Goal: Task Accomplishment & Management: Complete application form

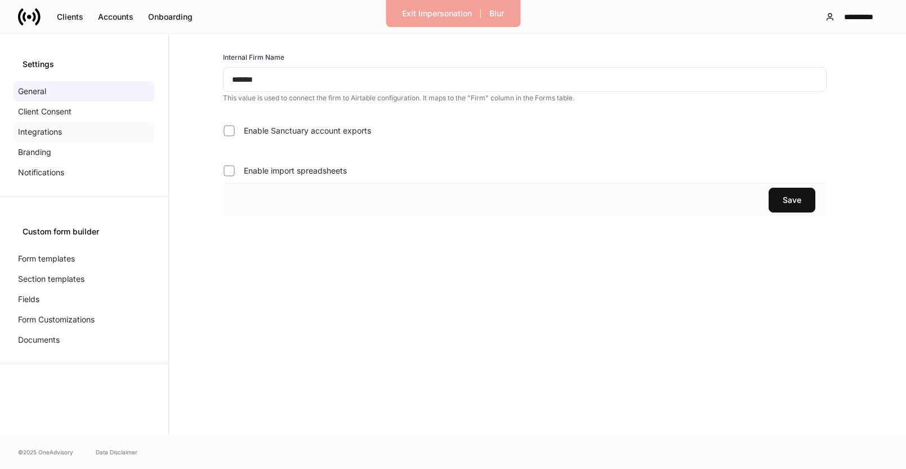
click at [35, 134] on p "Integrations" at bounding box center [40, 131] width 44 height 11
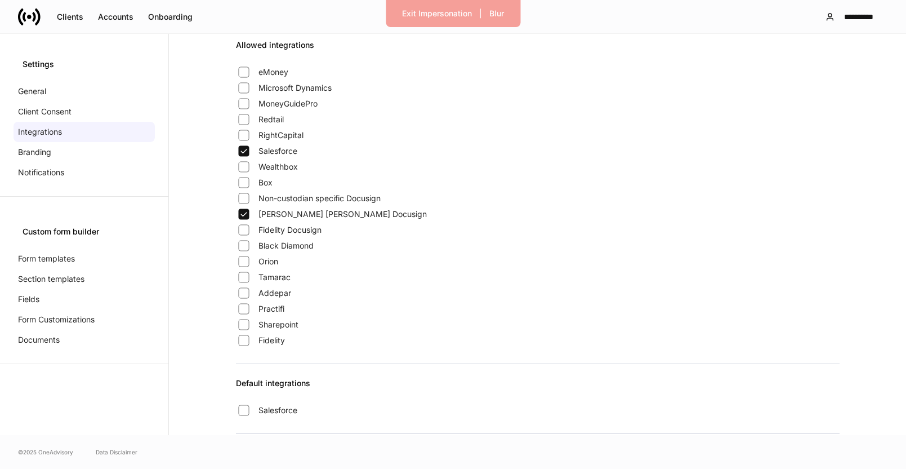
scroll to position [943, 0]
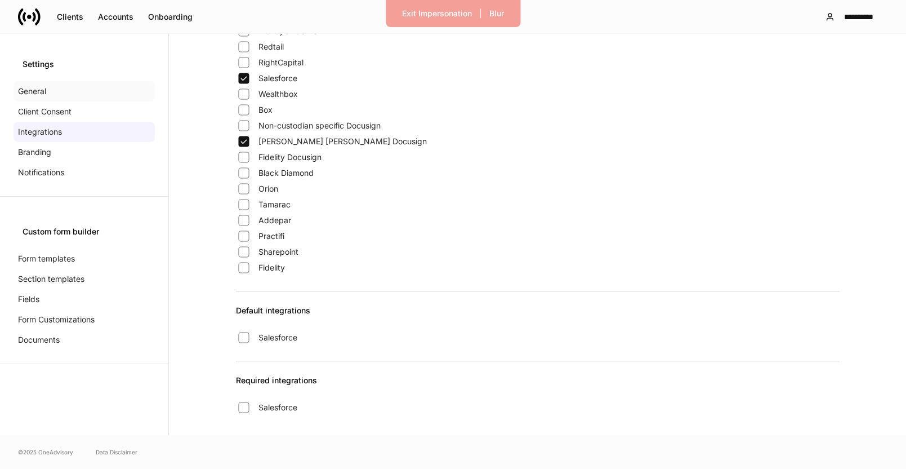
click at [55, 88] on div "General" at bounding box center [84, 91] width 141 height 20
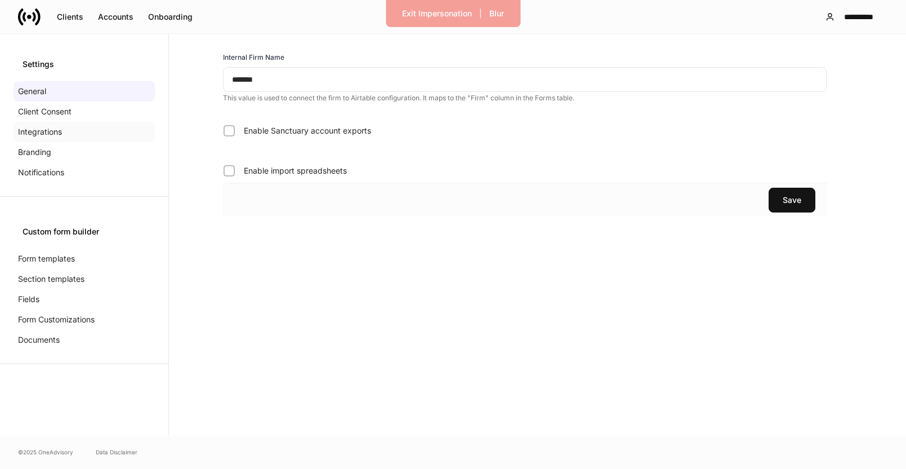
click at [54, 131] on p "Integrations" at bounding box center [40, 131] width 44 height 11
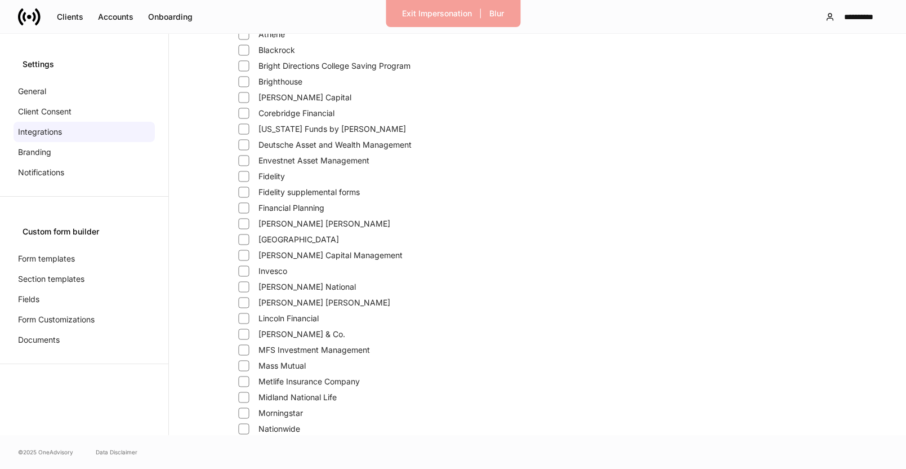
scroll to position [144, 0]
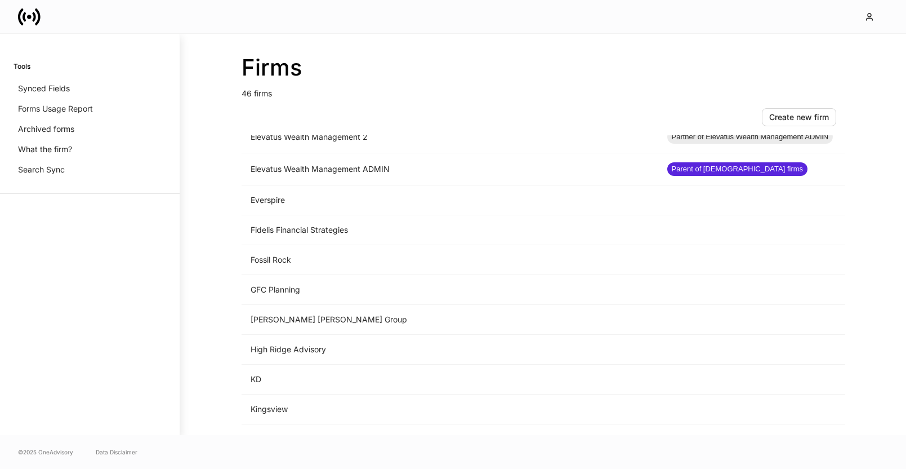
scroll to position [1113, 0]
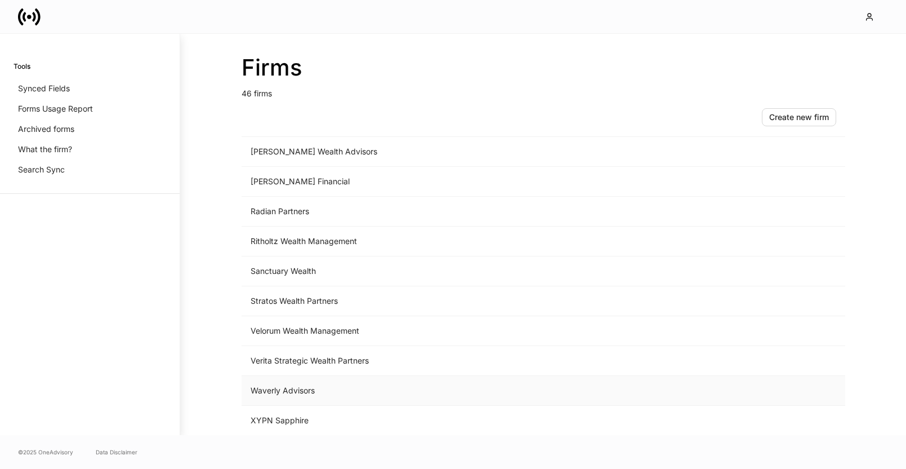
click at [283, 393] on td "Waverly Advisors" at bounding box center [450, 391] width 417 height 30
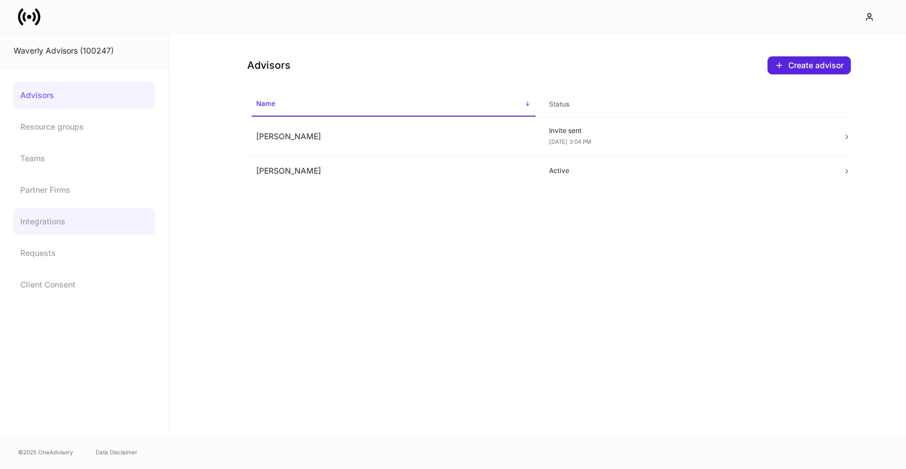
click at [59, 211] on link "Integrations" at bounding box center [84, 221] width 141 height 27
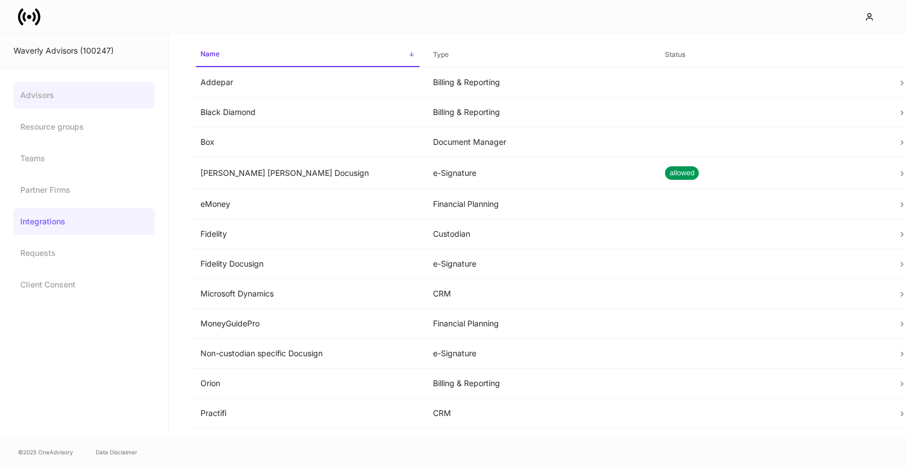
click at [43, 96] on link "Advisors" at bounding box center [84, 95] width 141 height 27
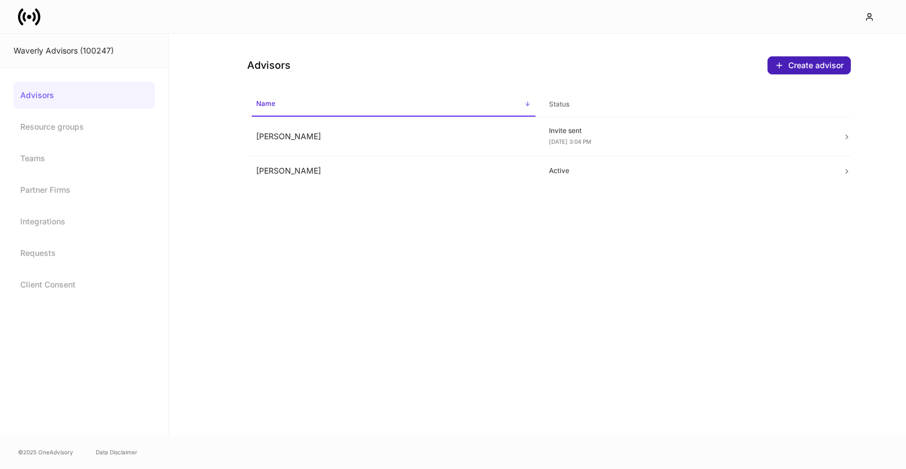
click at [826, 61] on div "Create advisor" at bounding box center [809, 65] width 69 height 9
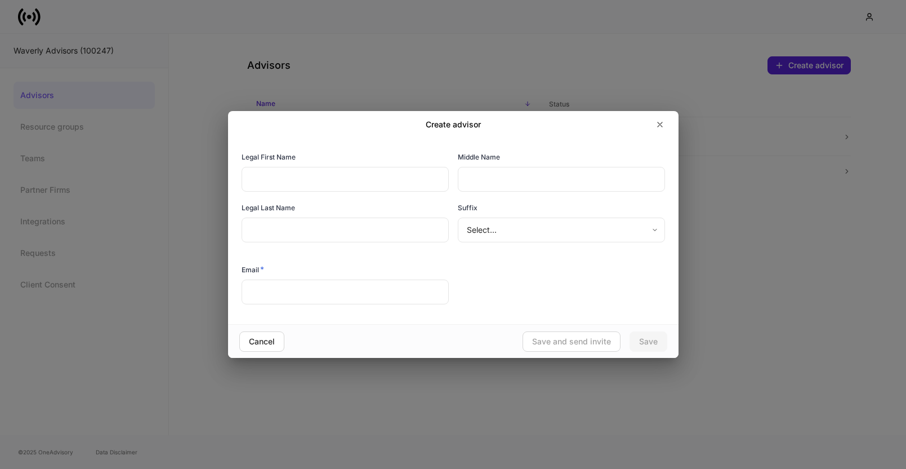
click at [372, 185] on input "text" at bounding box center [345, 179] width 207 height 25
type input "********"
type input "*"
type input "*****"
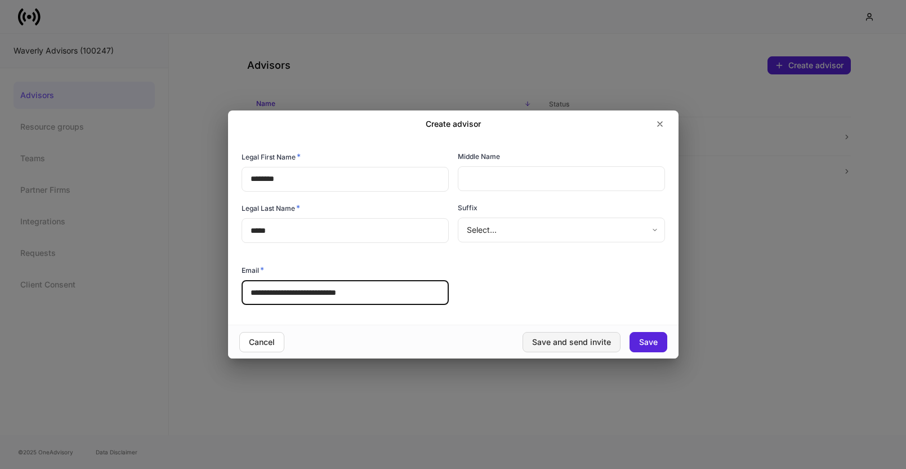
type input "**********"
click at [597, 343] on div "Save and send invite" at bounding box center [571, 342] width 79 height 8
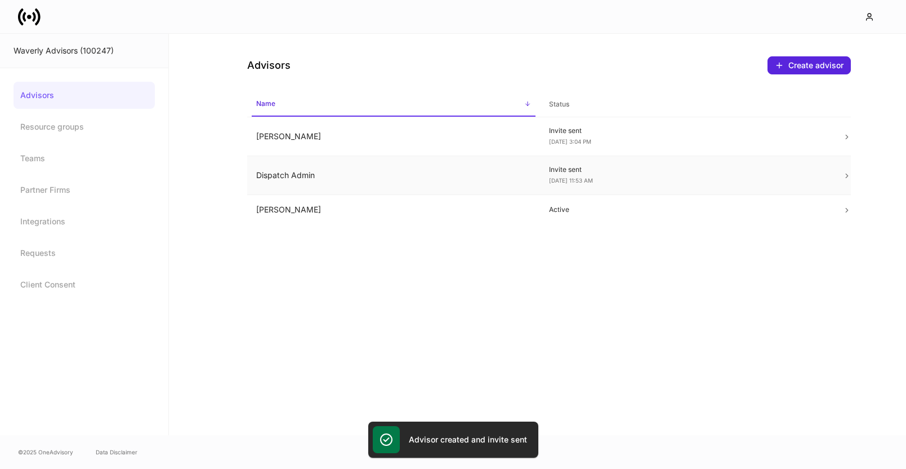
click at [521, 166] on td "Dispatch Admin" at bounding box center [393, 175] width 293 height 39
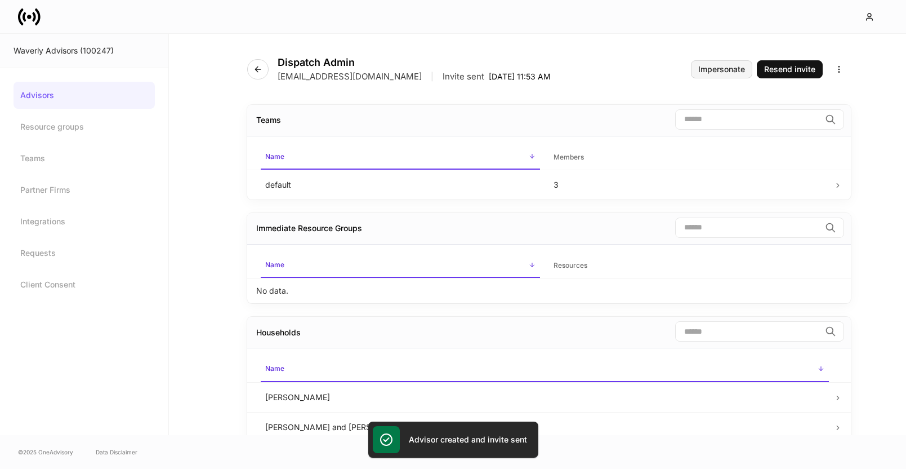
click at [721, 65] on div "Impersonate" at bounding box center [721, 69] width 47 height 8
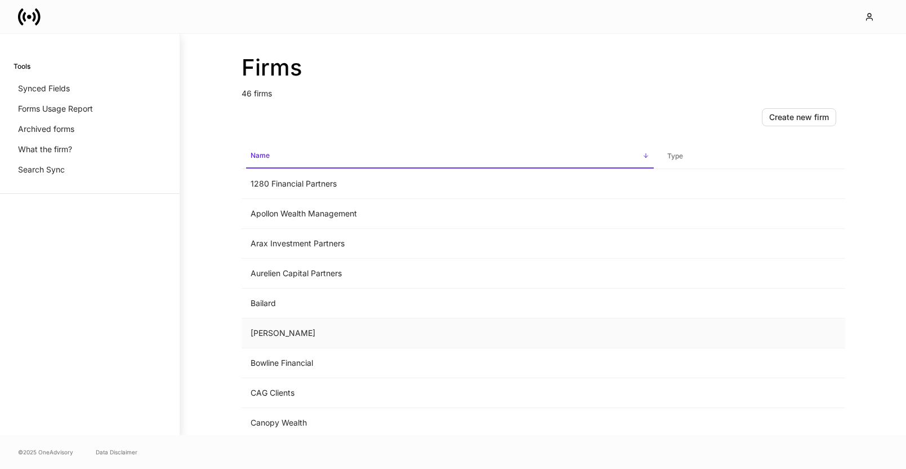
click at [318, 322] on td "[PERSON_NAME]" at bounding box center [450, 333] width 417 height 30
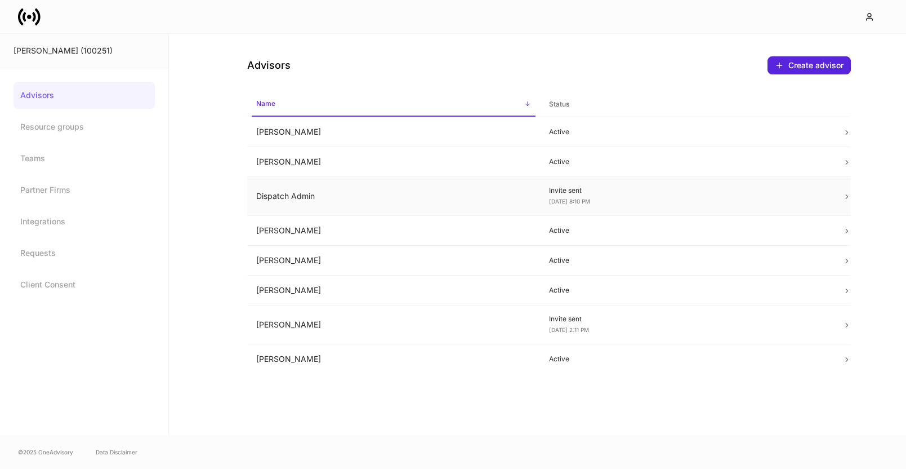
click at [344, 200] on td "Dispatch Admin" at bounding box center [393, 196] width 293 height 39
